Goal: Go to known website: Access a specific website the user already knows

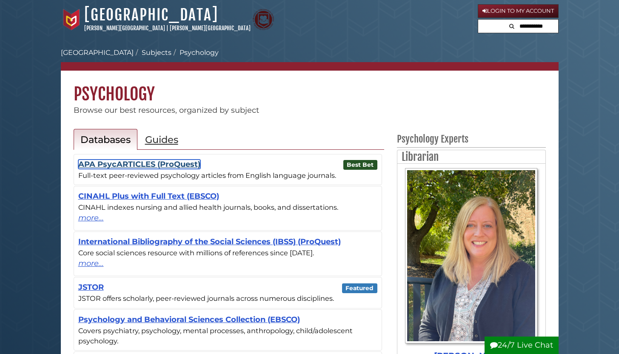
click at [79, 128] on link "APA PsycARTICLES (ProQuest)" at bounding box center [139, 163] width 122 height 9
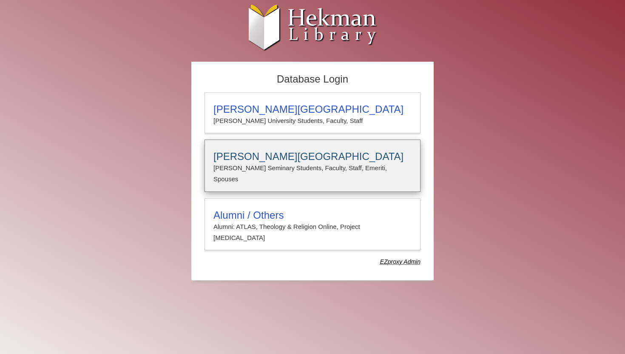
type input "**********"
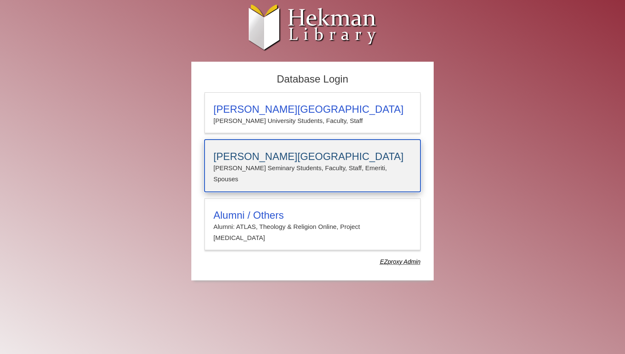
click at [231, 153] on h3 "[PERSON_NAME][GEOGRAPHIC_DATA]" at bounding box center [313, 157] width 198 height 12
